Goal: Information Seeking & Learning: Learn about a topic

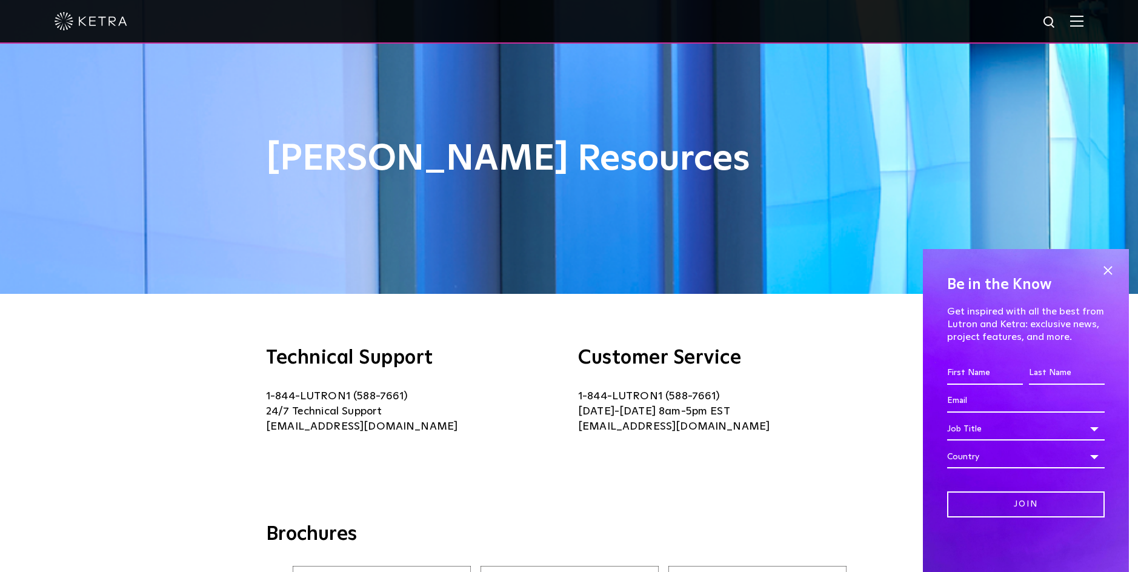
click at [75, 19] on img at bounding box center [91, 21] width 73 height 18
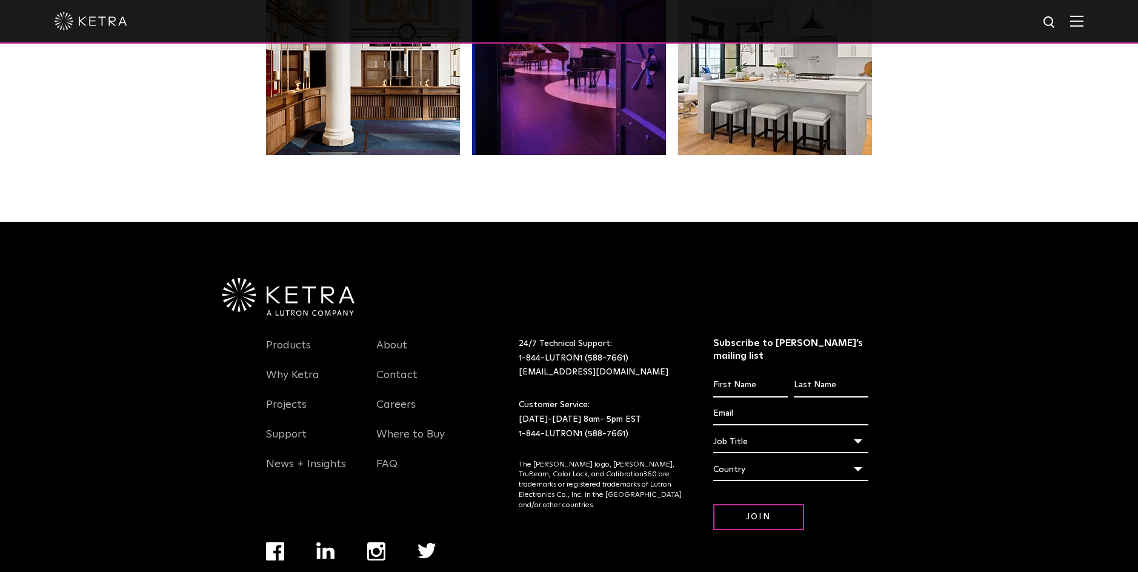
scroll to position [2545, 0]
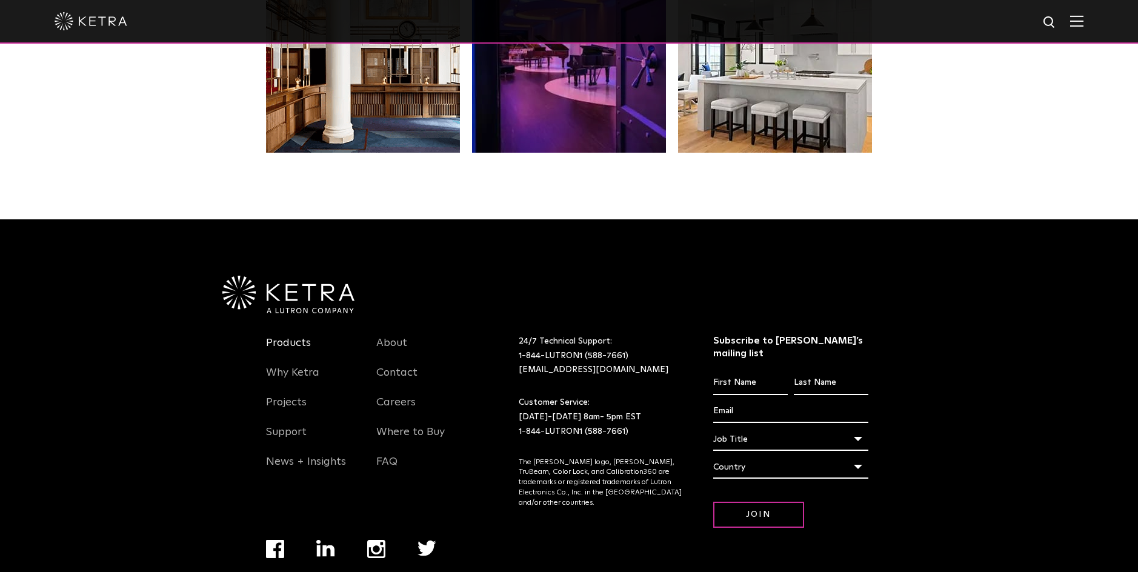
click at [290, 336] on link "Products" at bounding box center [288, 350] width 45 height 28
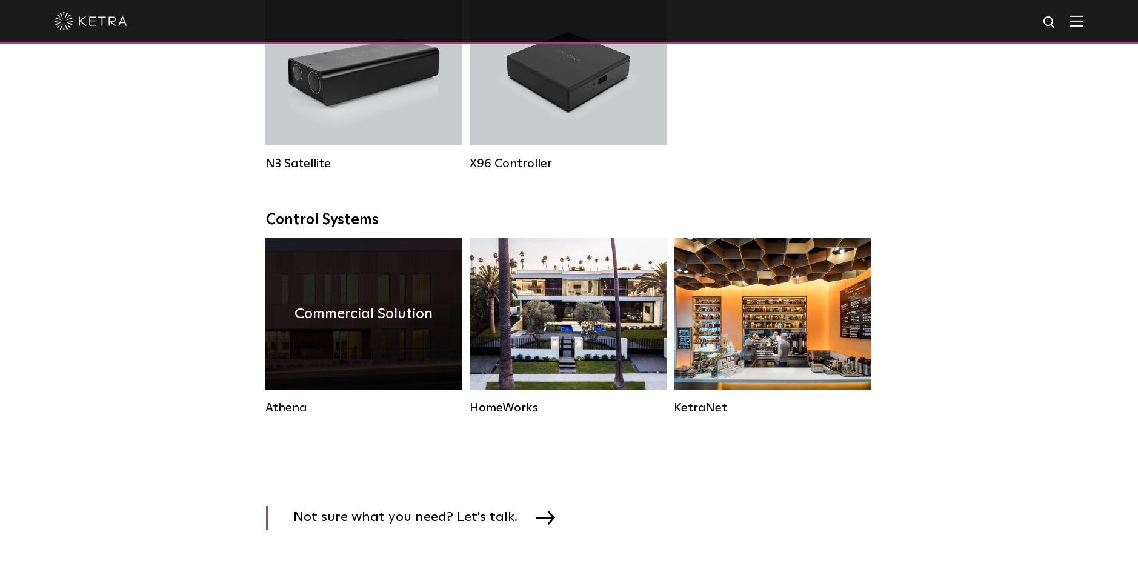
scroll to position [1612, 0]
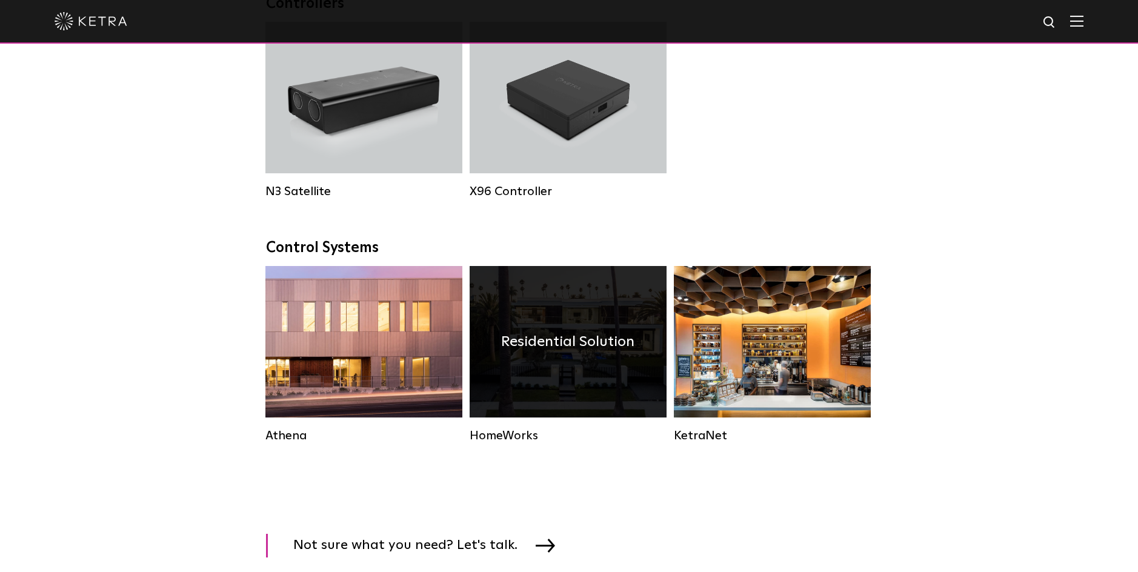
click at [553, 347] on h4 "Residential Solution" at bounding box center [567, 341] width 133 height 23
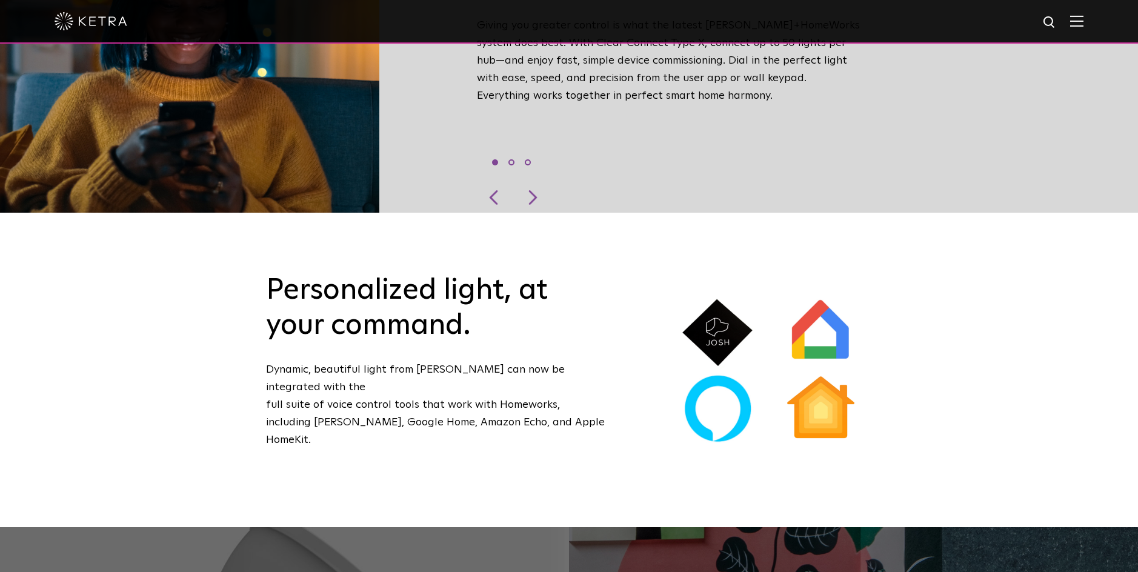
scroll to position [714, 0]
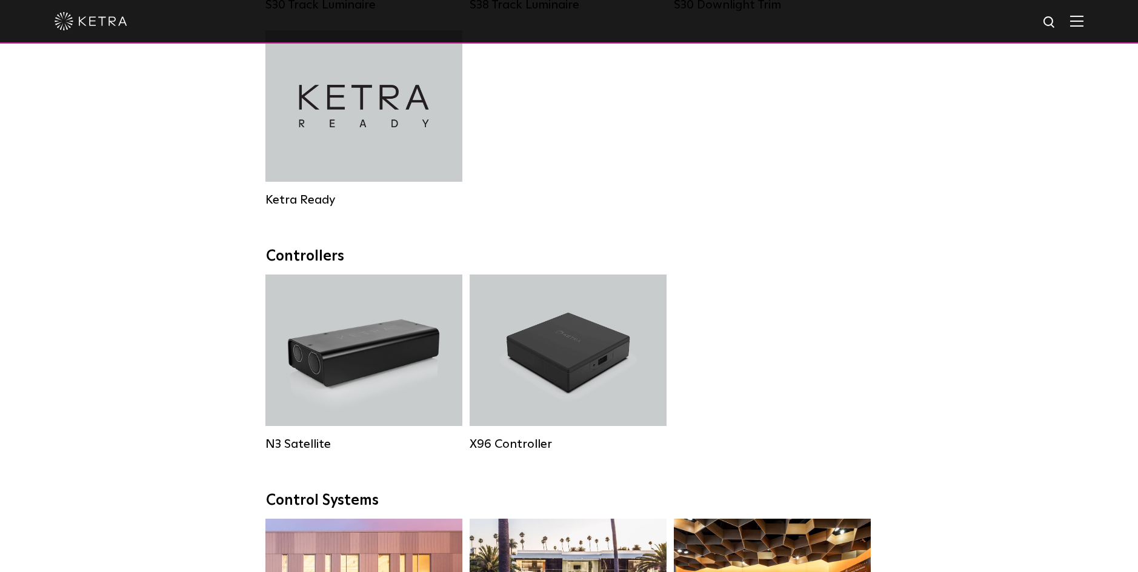
scroll to position [1386, 0]
